Goal: Transaction & Acquisition: Subscribe to service/newsletter

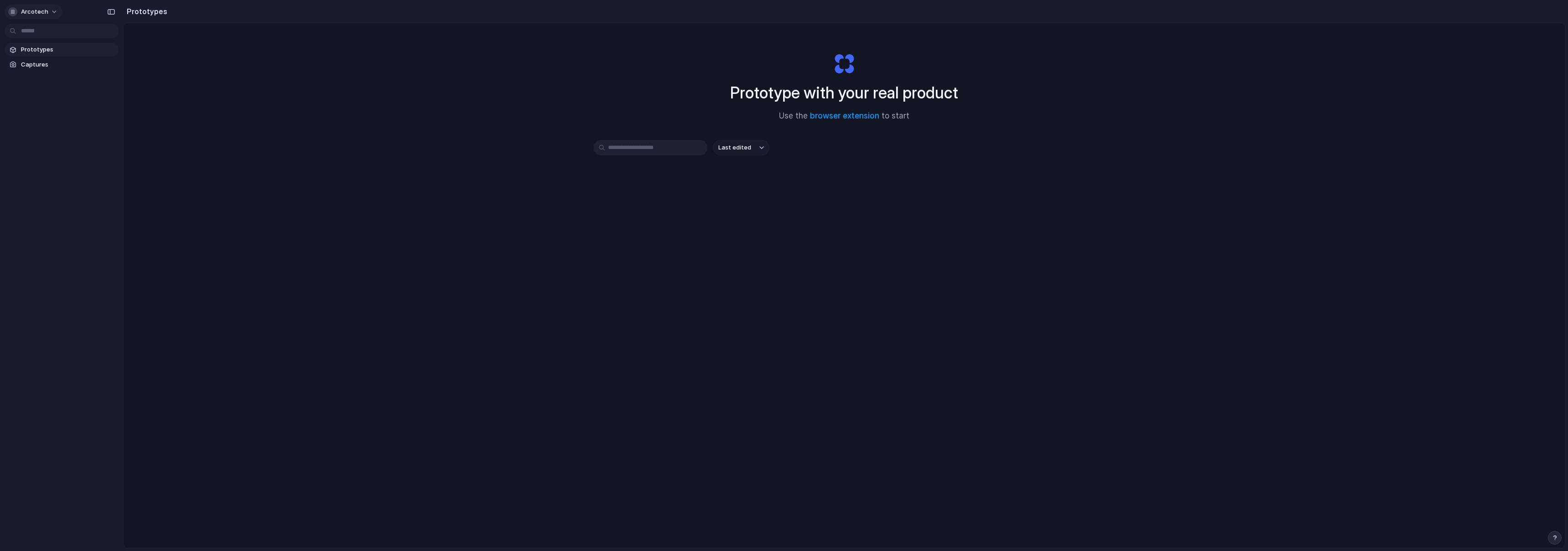
click at [44, 17] on button "arcotech" at bounding box center [33, 12] width 58 height 15
drag, startPoint x: 823, startPoint y: 284, endPoint x: 803, endPoint y: 277, distance: 21.2
click at [822, 284] on div "Settings Invite members Change theme Sign out" at bounding box center [784, 275] width 1568 height 551
click at [46, 9] on button "arcotech" at bounding box center [33, 12] width 58 height 15
click at [41, 26] on li "Settings" at bounding box center [44, 32] width 75 height 15
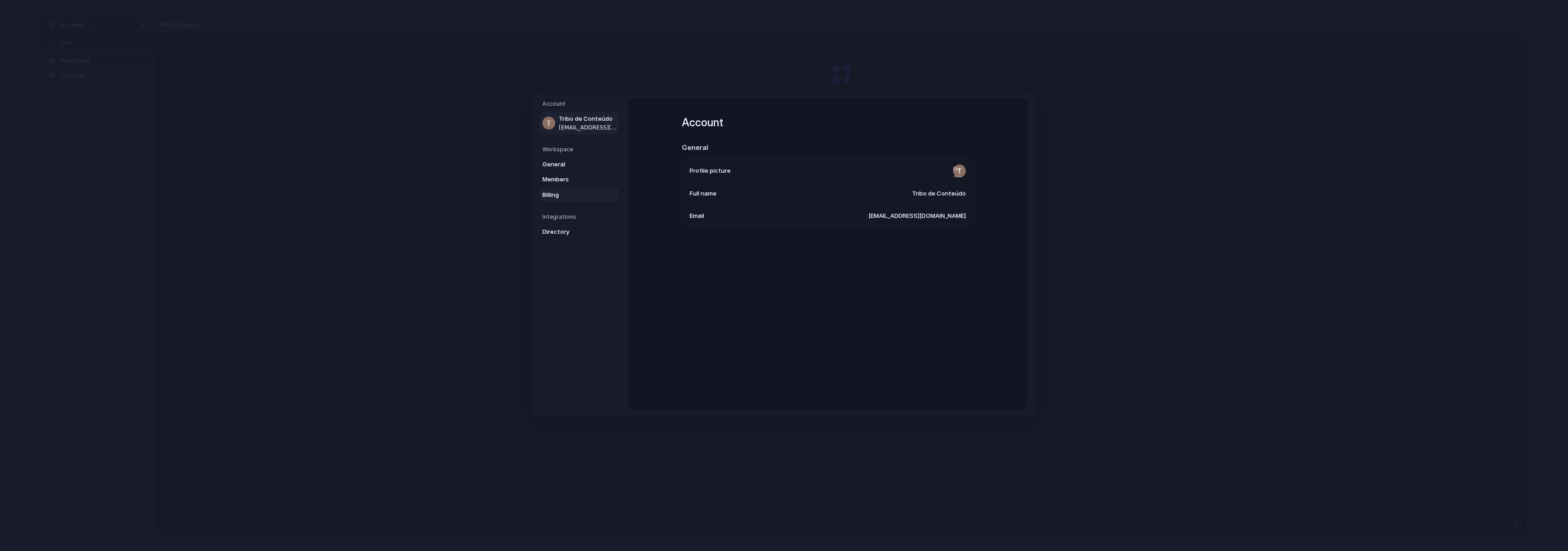
click at [559, 189] on link "Billing" at bounding box center [579, 195] width 79 height 15
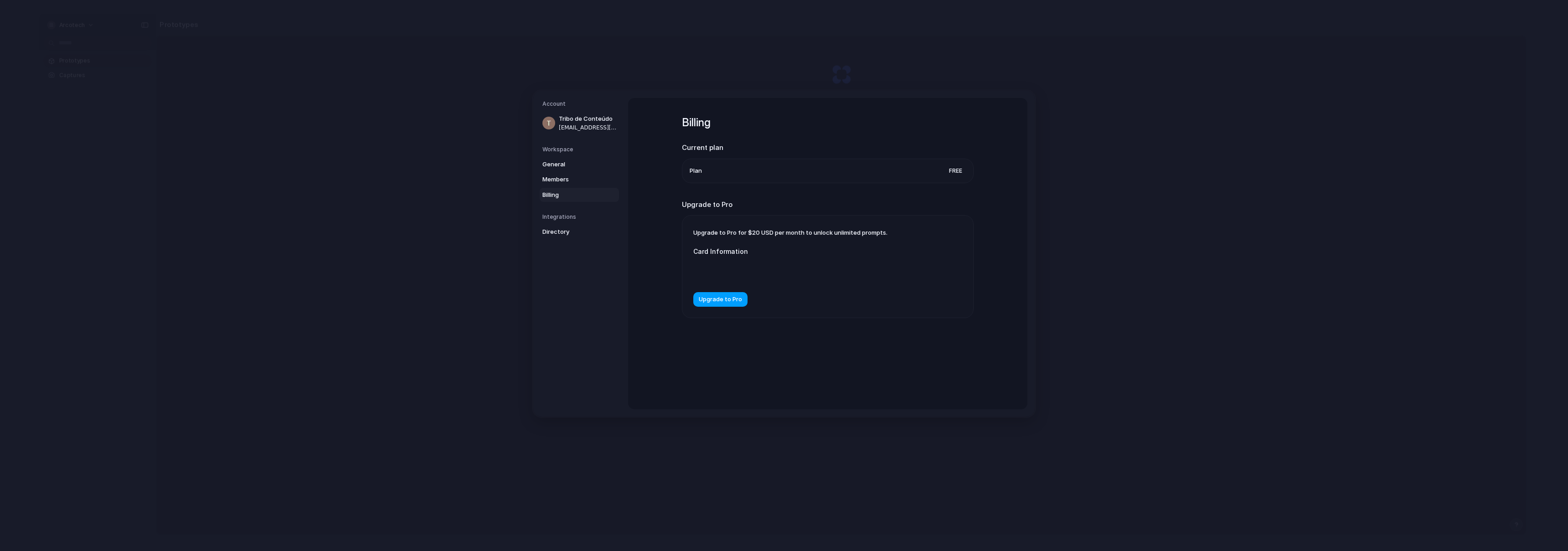
click at [716, 301] on span "Upgrade to Pro" at bounding box center [720, 299] width 43 height 9
drag, startPoint x: 760, startPoint y: 307, endPoint x: 776, endPoint y: 303, distance: 16.5
click at [760, 307] on div "O número do seu cartão está incompleto." at bounding box center [785, 303] width 183 height 21
click at [790, 264] on div at bounding box center [785, 272] width 183 height 23
click at [952, 174] on span "Free" at bounding box center [956, 170] width 21 height 9
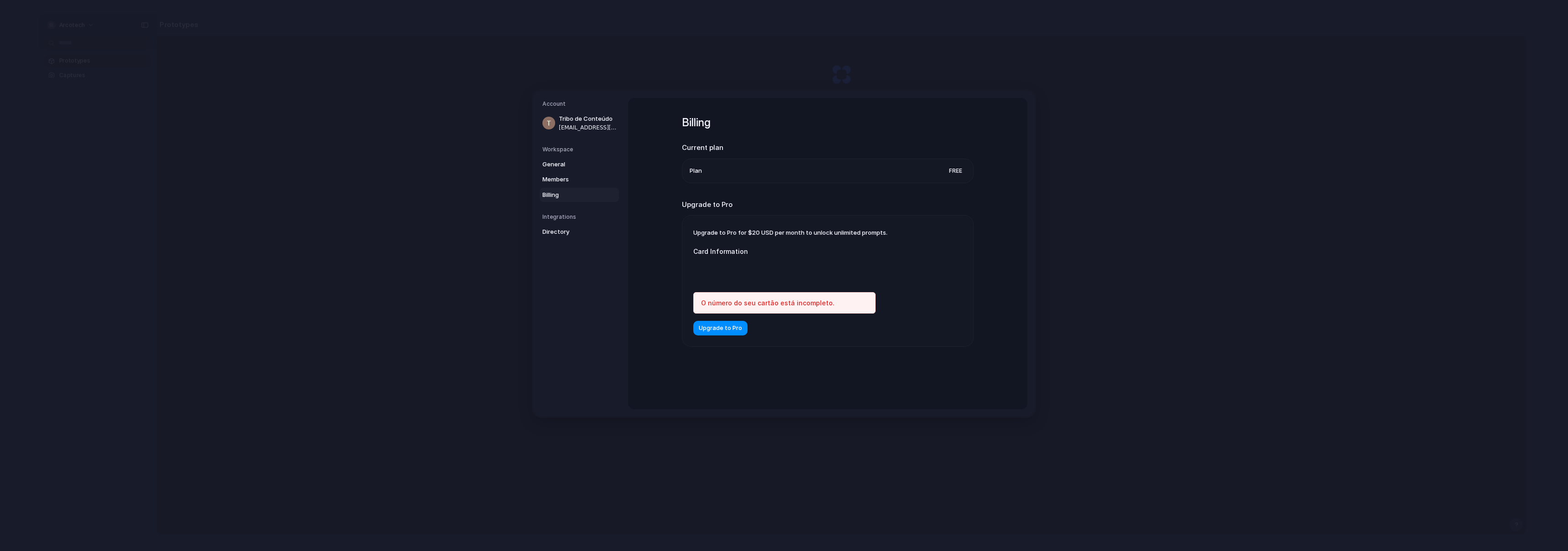
click at [760, 258] on div "Card Information" at bounding box center [785, 265] width 183 height 37
click at [734, 331] on span "Upgrade to Pro" at bounding box center [720, 328] width 43 height 9
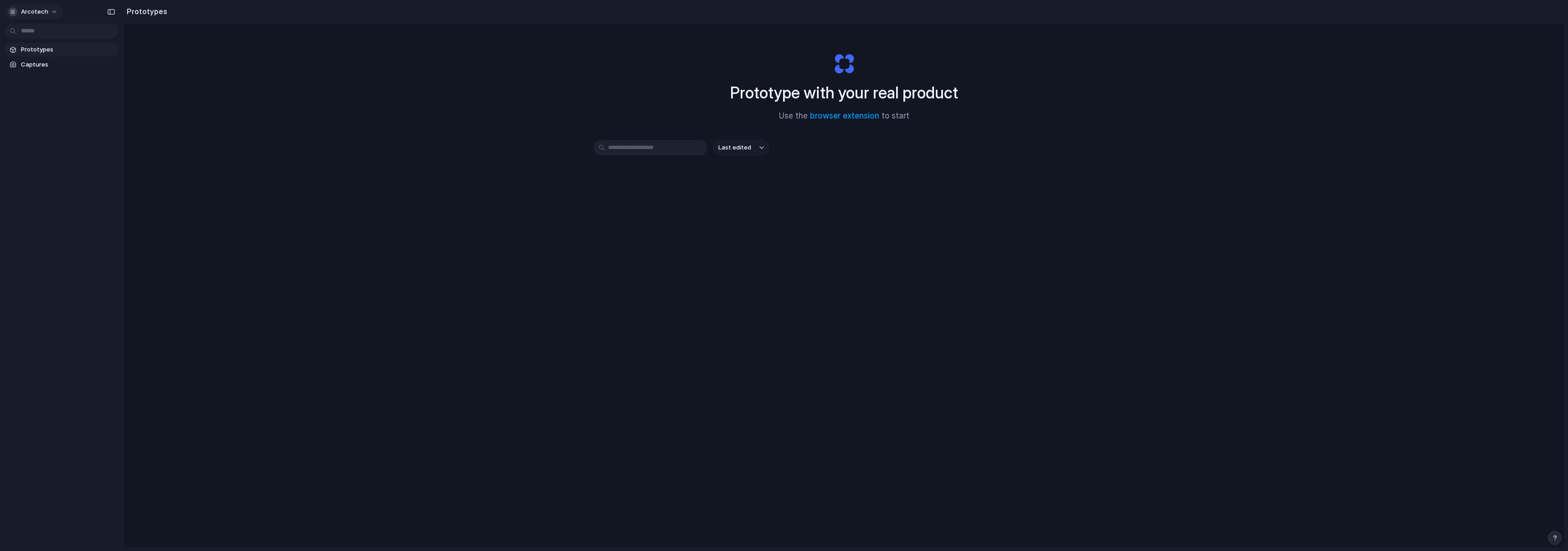
click at [46, 13] on span "arcotech" at bounding box center [34, 12] width 27 height 9
click at [48, 44] on span "Invite members" at bounding box center [43, 47] width 44 height 9
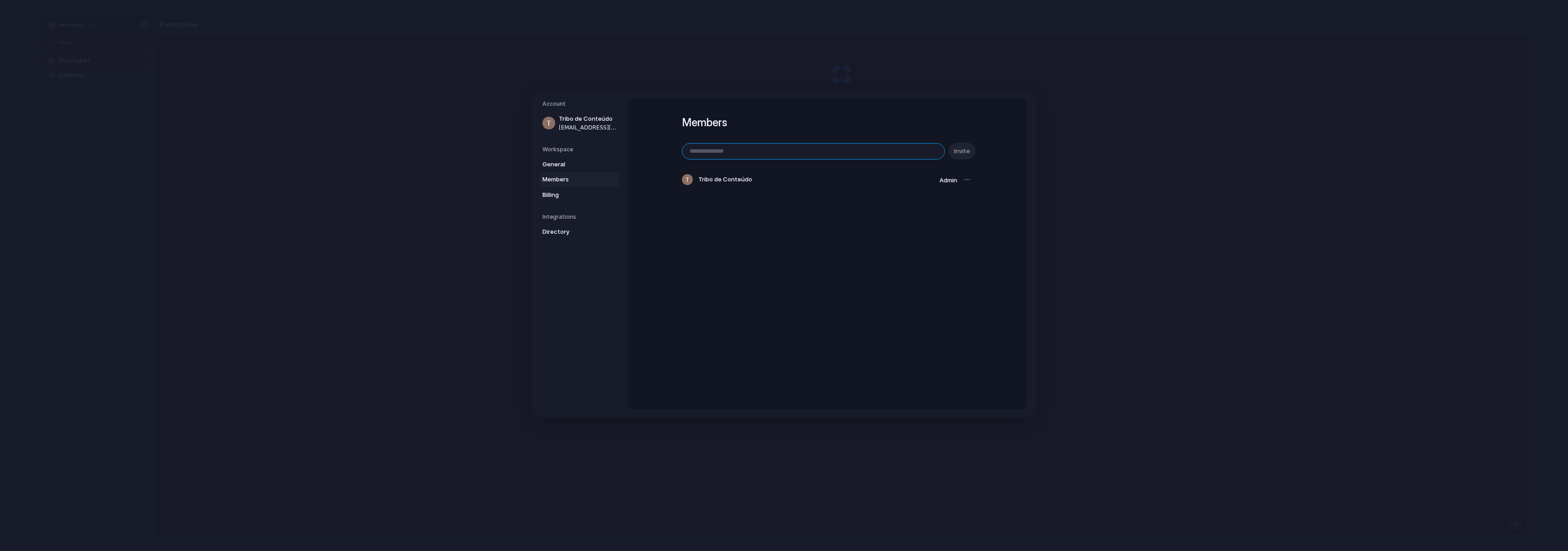
paste input "**********"
type input "**********"
click at [959, 157] on button "Invite" at bounding box center [962, 151] width 27 height 17
